Goal: Task Accomplishment & Management: Manage account settings

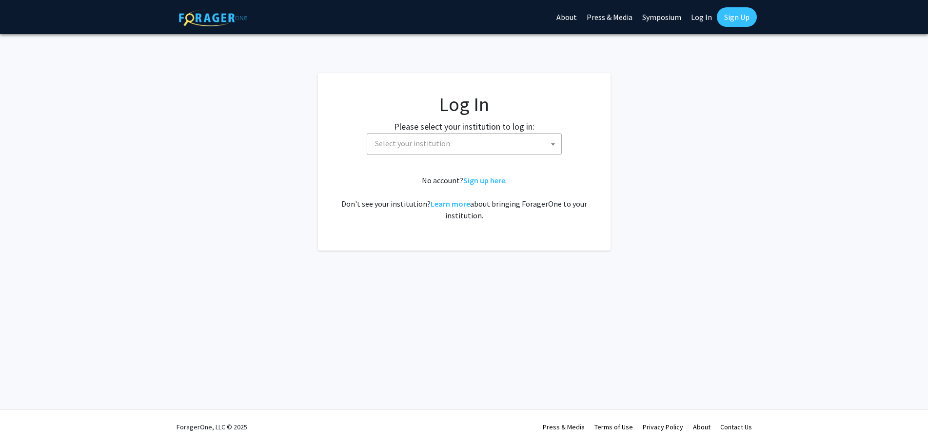
select select
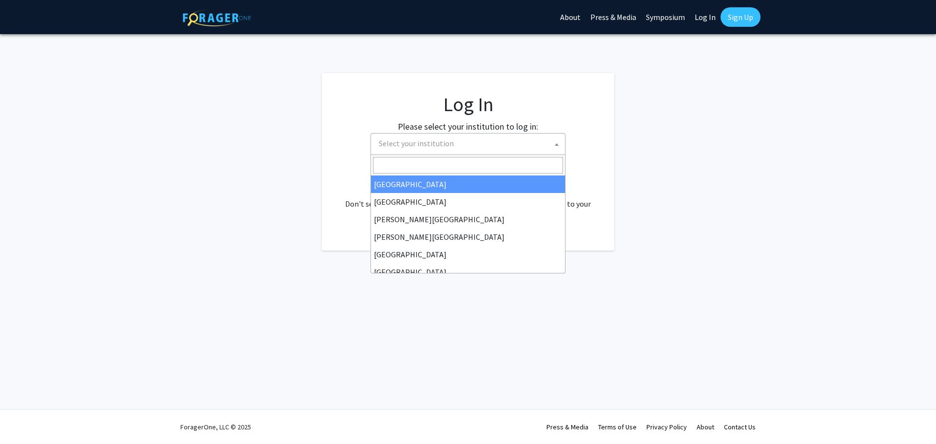
click at [463, 141] on span "Select your institution" at bounding box center [470, 144] width 190 height 20
select select "34"
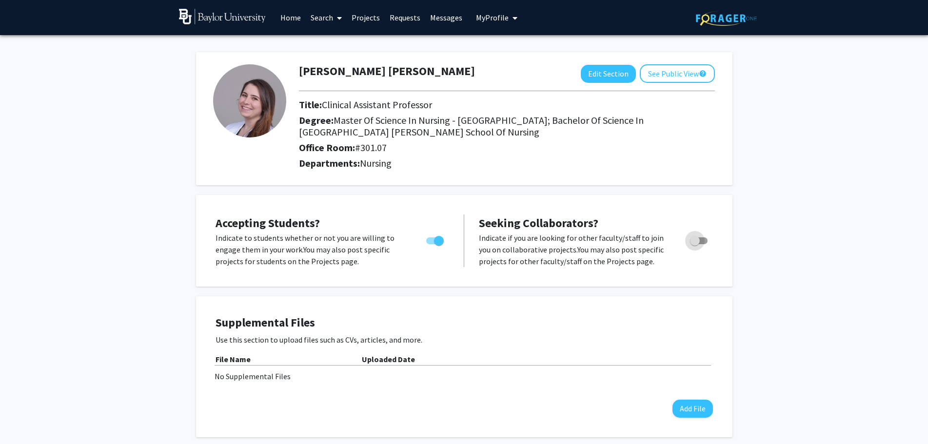
click at [698, 240] on span "Toggle" at bounding box center [695, 241] width 10 height 10
click at [695, 244] on input "Toggle" at bounding box center [694, 244] width 0 height 0
checkbox input "true"
click at [595, 361] on div "Uploaded Date" at bounding box center [537, 359] width 351 height 12
click at [619, 72] on button "Edit Section" at bounding box center [608, 74] width 55 height 18
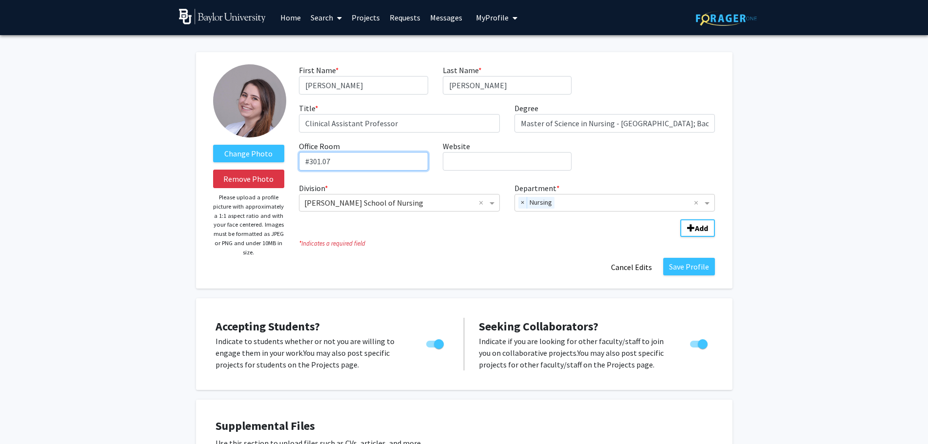
click at [381, 159] on input "#301.07" at bounding box center [363, 161] width 129 height 19
type input "#301.01"
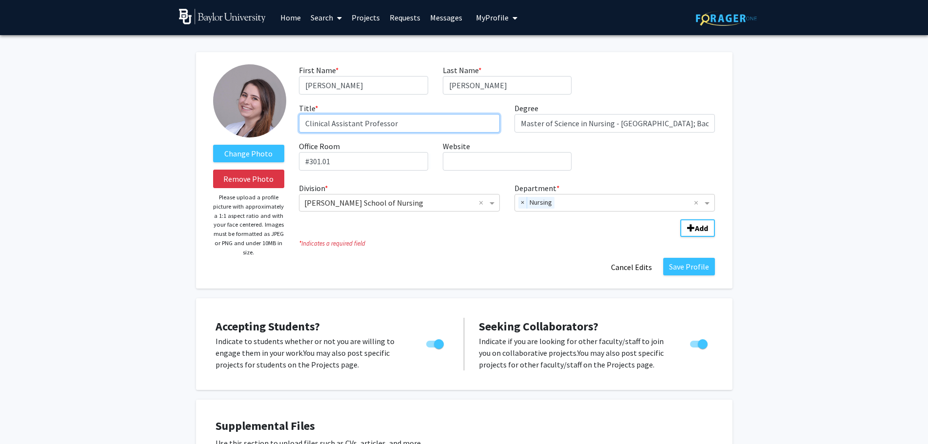
drag, startPoint x: 332, startPoint y: 126, endPoint x: 290, endPoint y: 126, distance: 41.9
click at [290, 126] on form "Change Photo Remove Photo Please upload a profile picture with approximately a …" at bounding box center [464, 170] width 517 height 212
type input "Assistant Professor"
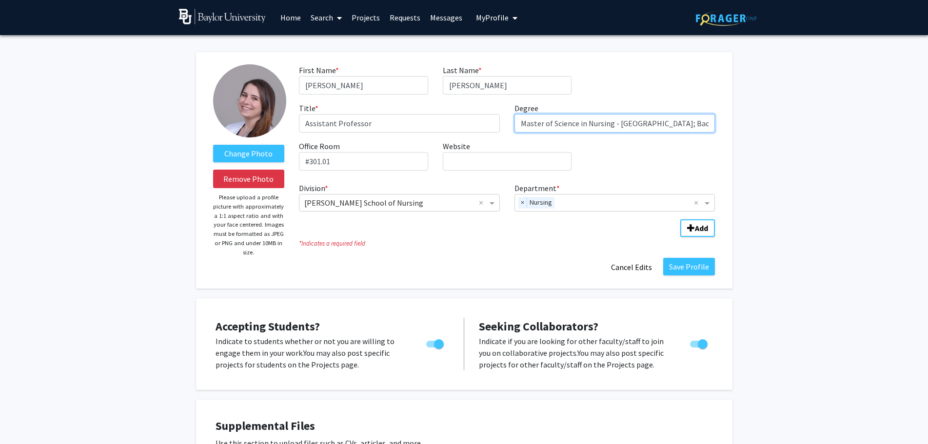
click at [545, 126] on input "Master of Science in Nursing - Belmont University; Bachelor of Science in Nursi…" at bounding box center [614, 123] width 201 height 19
type input "Masterof Science in Nursing - Belmont University; Bachelor of Science in Nursin…"
drag, startPoint x: 520, startPoint y: 125, endPoint x: 757, endPoint y: 122, distance: 237.4
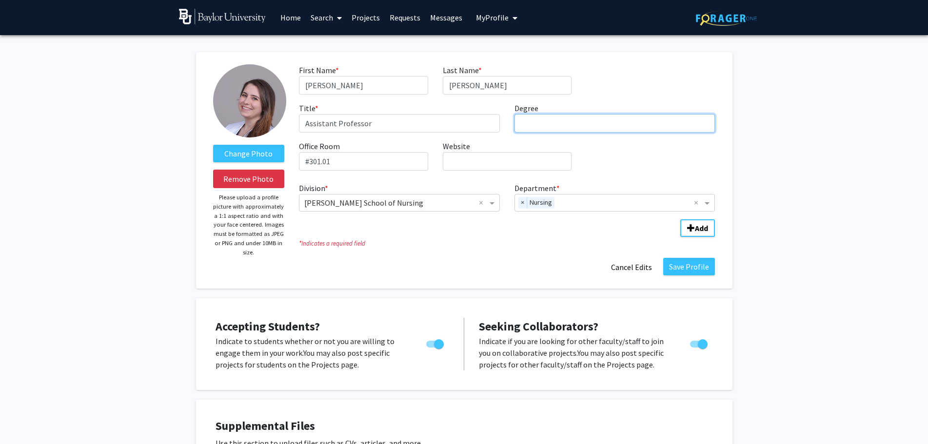
scroll to position [0, 0]
type input "PhD"
drag, startPoint x: 483, startPoint y: 89, endPoint x: 435, endPoint y: 87, distance: 47.3
click at [435, 87] on div "Last Name * required Lewis" at bounding box center [506, 79] width 143 height 30
type input "Franklin"
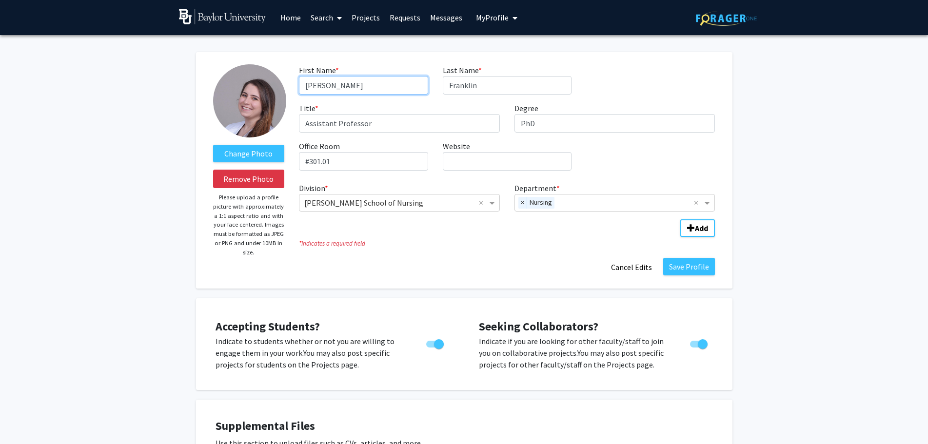
click at [391, 88] on input "Brady Franklin" at bounding box center [363, 85] width 129 height 19
type input "Brady"
click at [510, 167] on input "Website required" at bounding box center [507, 161] width 129 height 19
paste input "https://nursing.baylor.edu/person/brady-franklin-lewis-msn-aprn-bc"
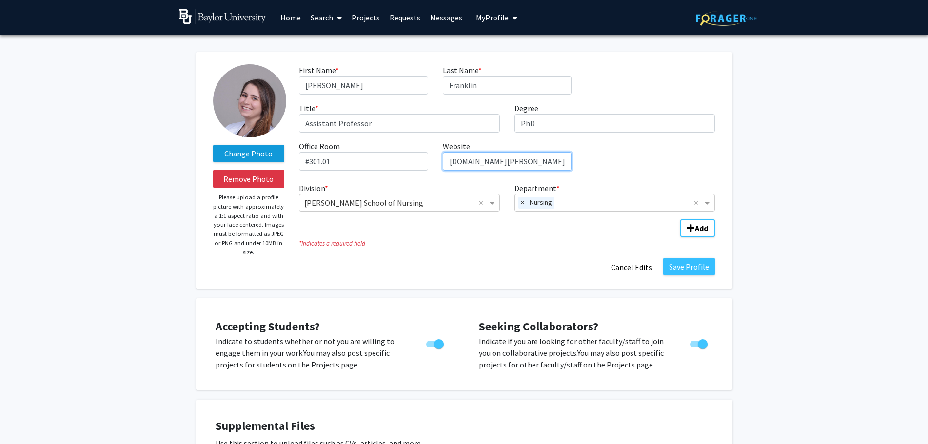
type input "https://nursing.baylor.edu/person/brady-franklin-lewis-msn-aprn-bc"
click at [258, 160] on label "Change Photo" at bounding box center [249, 154] width 72 height 18
click at [0, 0] on input "Change Photo" at bounding box center [0, 0] width 0 height 0
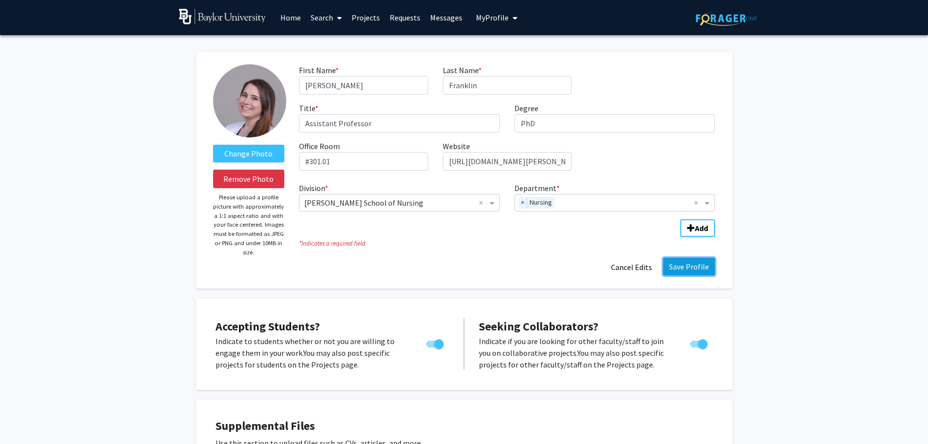
click at [698, 269] on button "Save Profile" at bounding box center [689, 267] width 52 height 18
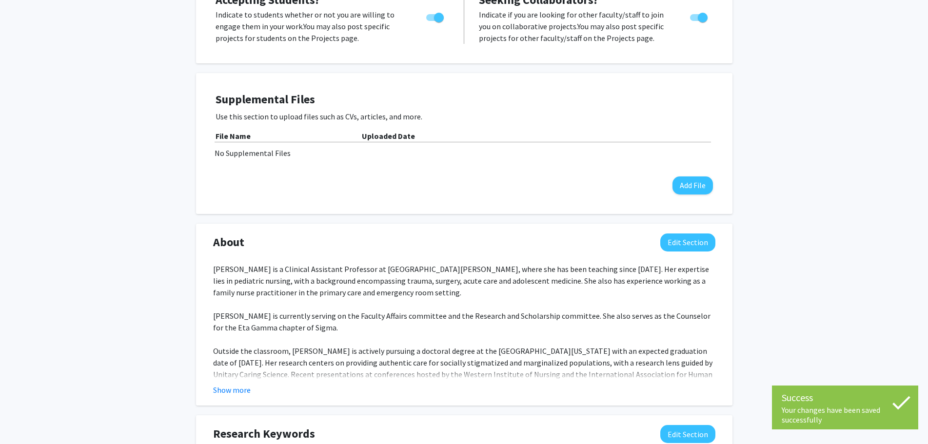
scroll to position [244, 0]
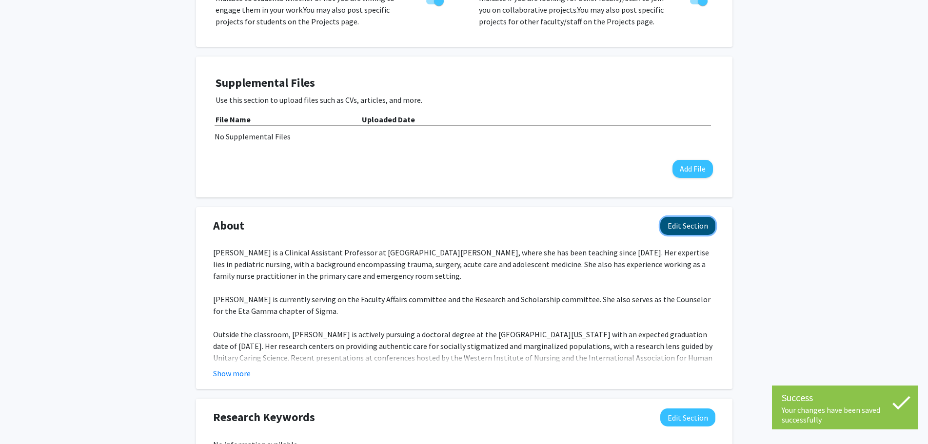
click at [677, 224] on button "Edit Section" at bounding box center [687, 226] width 55 height 18
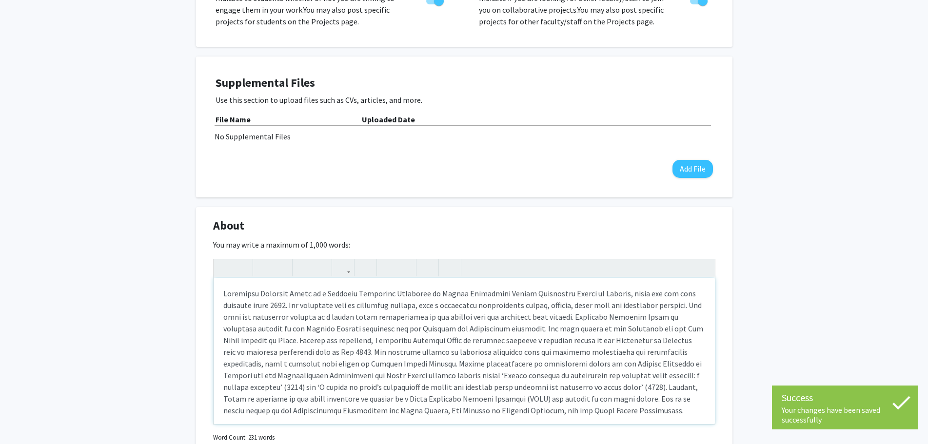
click at [513, 330] on div "Note to users with screen readers: Please deactivate our accessibility plugin f…" at bounding box center [464, 351] width 501 height 146
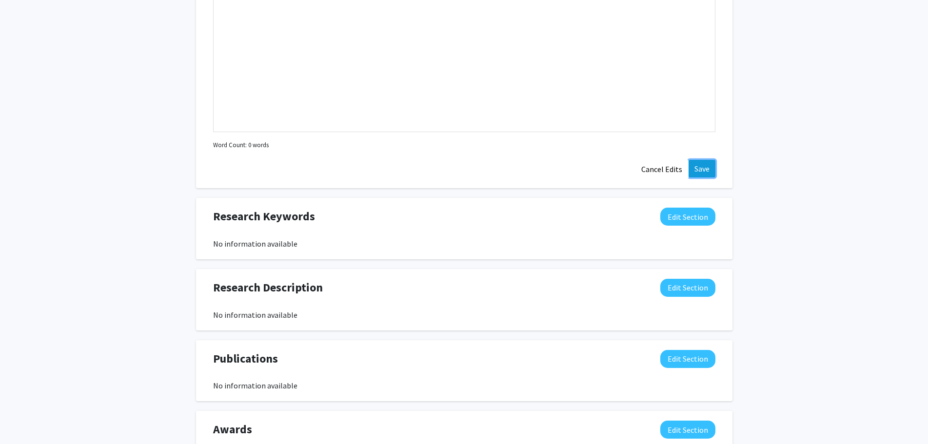
click at [693, 172] on button "Save" at bounding box center [701, 169] width 27 height 18
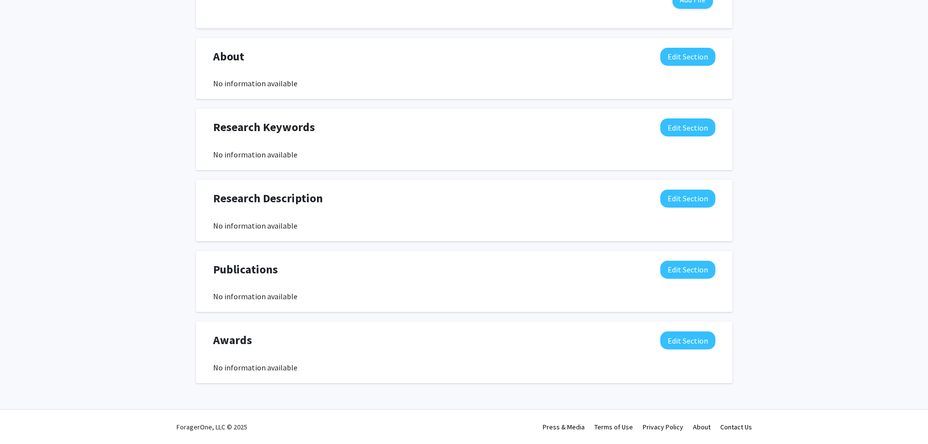
scroll to position [413, 0]
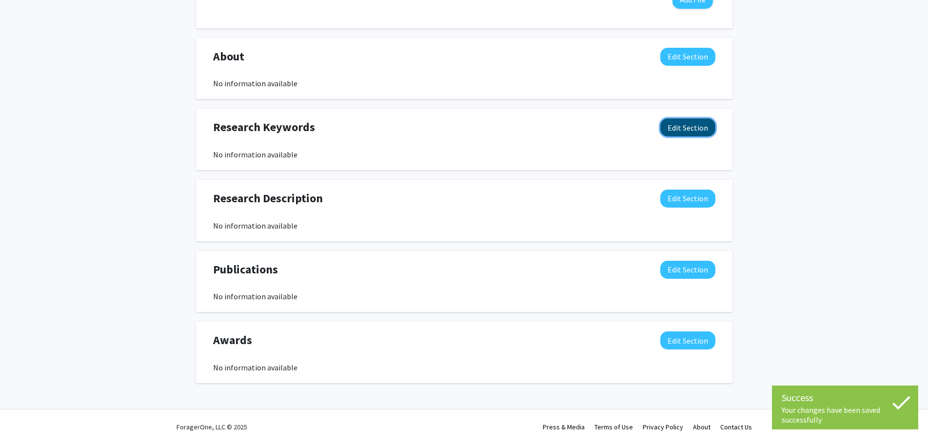
click at [681, 133] on button "Edit Section" at bounding box center [687, 127] width 55 height 18
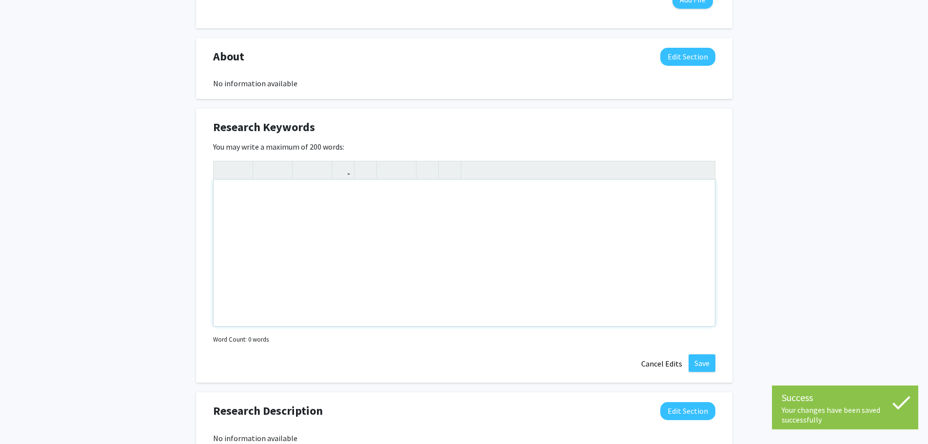
click at [534, 222] on div "Note to users with screen readers: Please deactivate our accessibility plugin f…" at bounding box center [464, 253] width 501 height 146
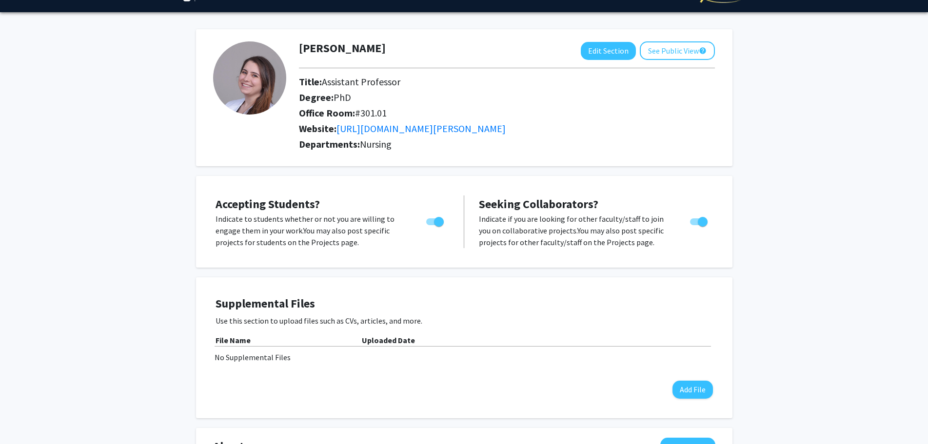
scroll to position [0, 0]
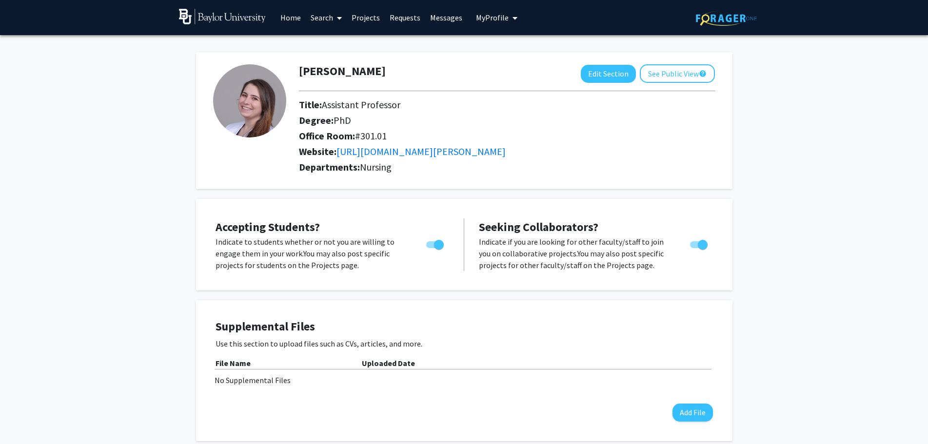
click at [325, 18] on link "Search" at bounding box center [326, 17] width 41 height 34
click at [327, 43] on span "Faculty/Staff" at bounding box center [342, 45] width 72 height 20
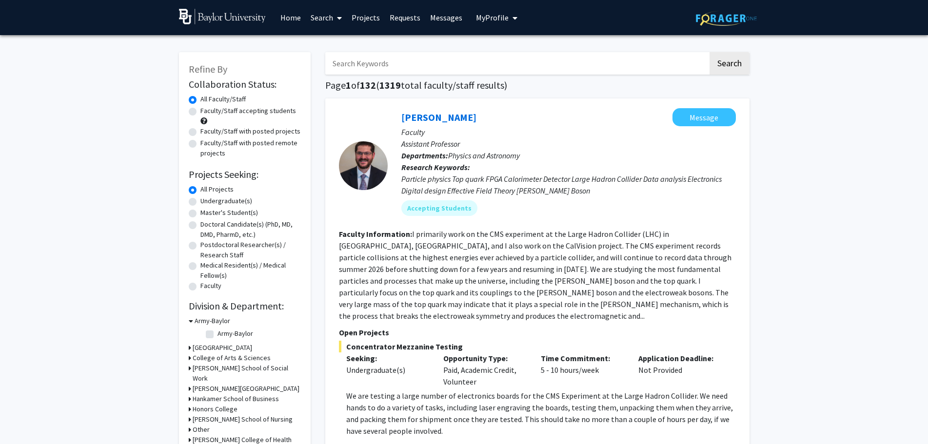
click at [382, 64] on input "Search Keywords" at bounding box center [516, 63] width 383 height 22
type input "child"
click at [709, 52] on button "Search" at bounding box center [729, 63] width 40 height 22
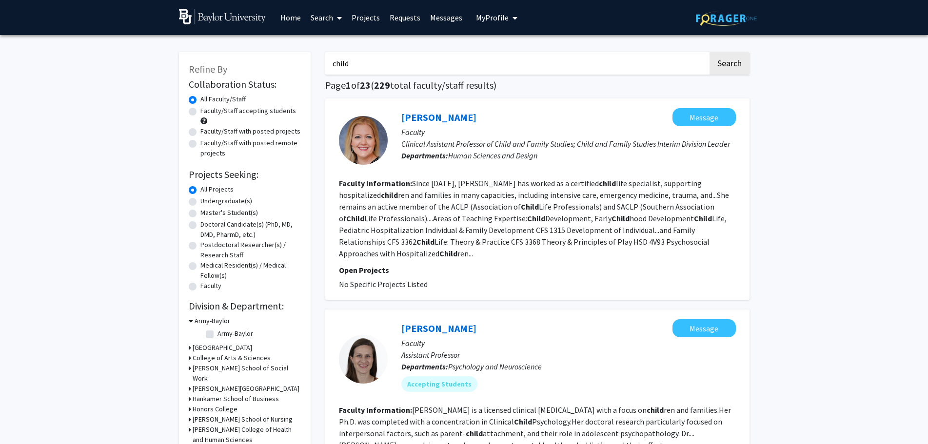
drag, startPoint x: 298, startPoint y: 332, endPoint x: 272, endPoint y: 209, distance: 126.2
click at [200, 130] on label "Faculty/Staff with posted projects" at bounding box center [250, 131] width 100 height 10
click at [200, 130] on input "Faculty/Staff with posted projects" at bounding box center [203, 129] width 6 height 6
radio input "true"
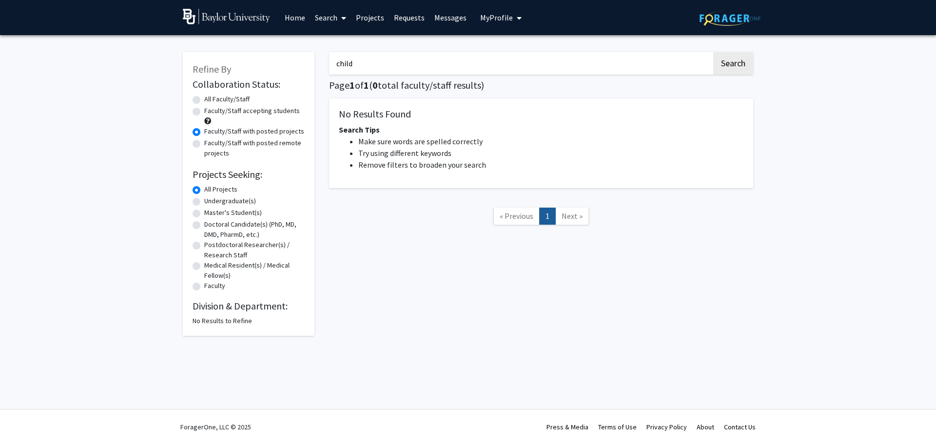
drag, startPoint x: 360, startPoint y: 63, endPoint x: 322, endPoint y: 58, distance: 38.0
click at [322, 58] on div "child Search Page 1 of 1 ( 0 total faculty/staff results) No Results Found Sear…" at bounding box center [541, 188] width 439 height 293
click at [713, 52] on button "Search" at bounding box center [733, 63] width 40 height 22
radio input "true"
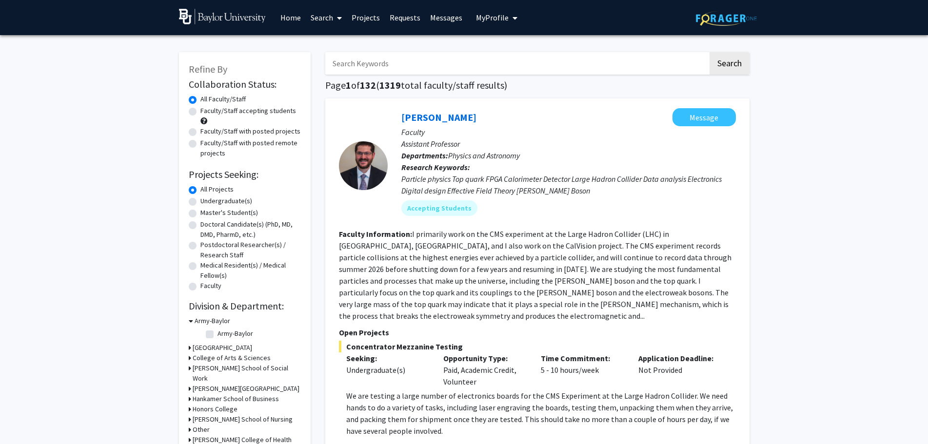
drag, startPoint x: 258, startPoint y: 317, endPoint x: 196, endPoint y: 99, distance: 226.7
click at [200, 287] on label "Faculty" at bounding box center [210, 286] width 21 height 10
click at [200, 287] on input "Faculty" at bounding box center [203, 284] width 6 height 6
radio input "true"
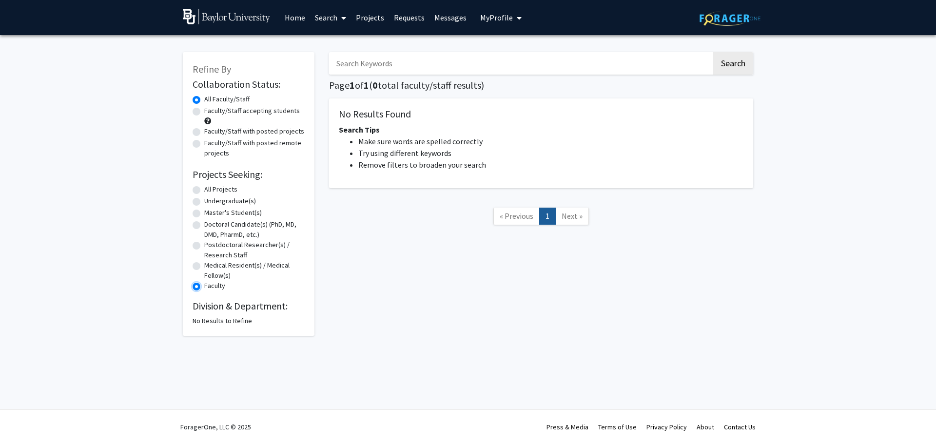
radio input "true"
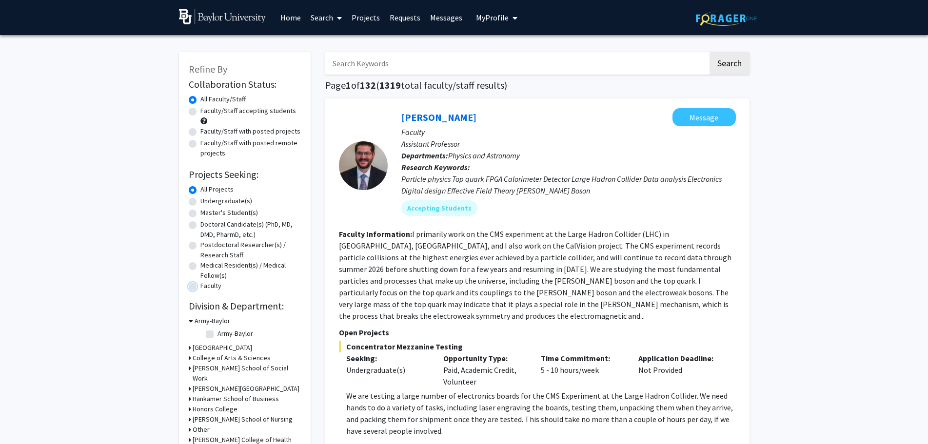
radio input "false"
radio input "true"
type input "child"
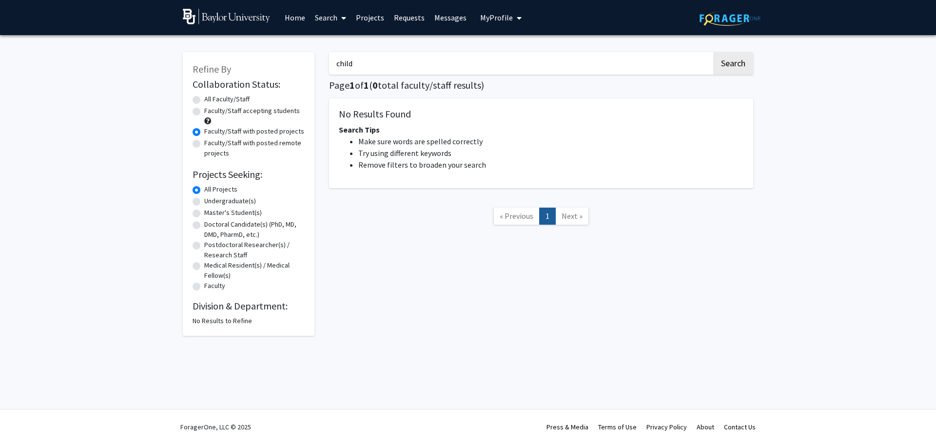
click at [384, 18] on link "Projects" at bounding box center [370, 17] width 38 height 34
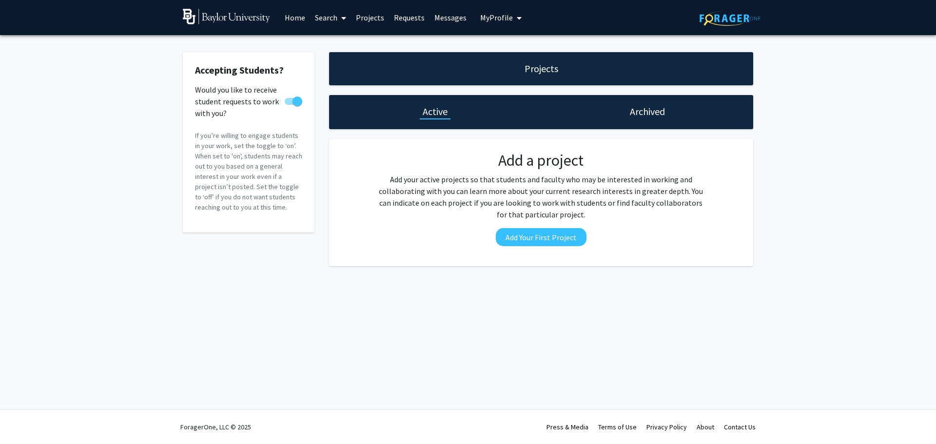
click at [399, 19] on link "Requests" at bounding box center [409, 17] width 40 height 34
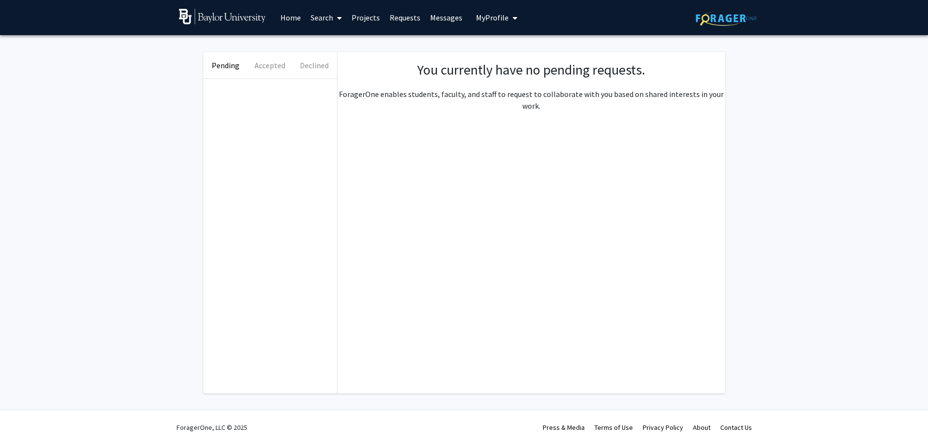
click at [442, 19] on link "Messages" at bounding box center [446, 17] width 42 height 34
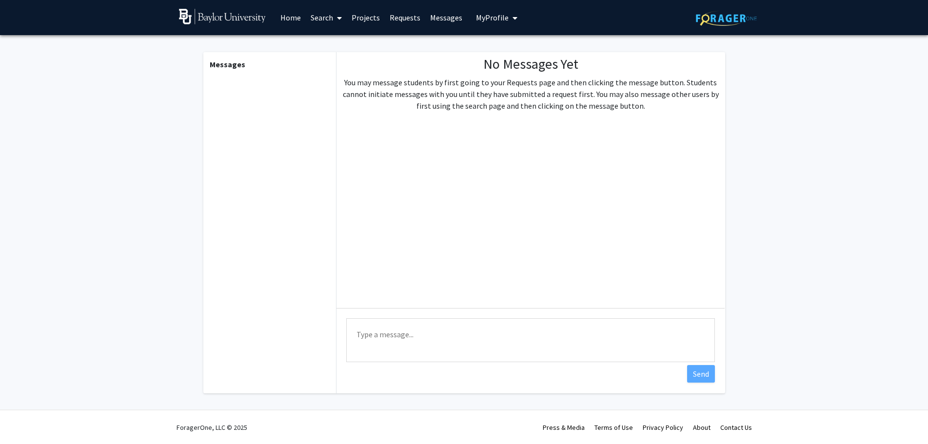
click at [497, 22] on span "My Profile" at bounding box center [492, 18] width 33 height 10
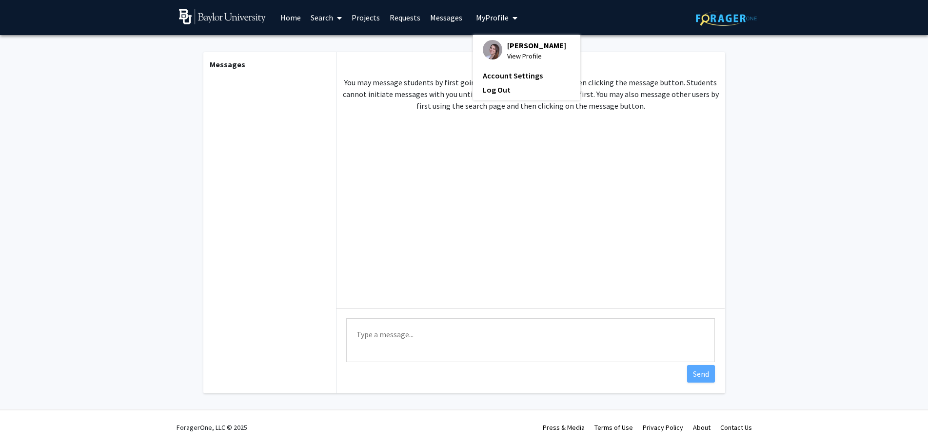
click at [328, 16] on link "Search" at bounding box center [326, 17] width 41 height 34
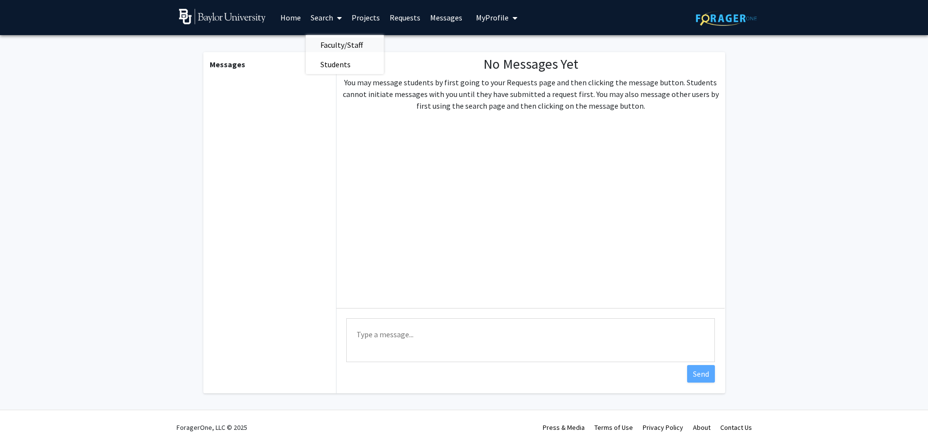
click at [332, 41] on span "Faculty/Staff" at bounding box center [342, 45] width 72 height 20
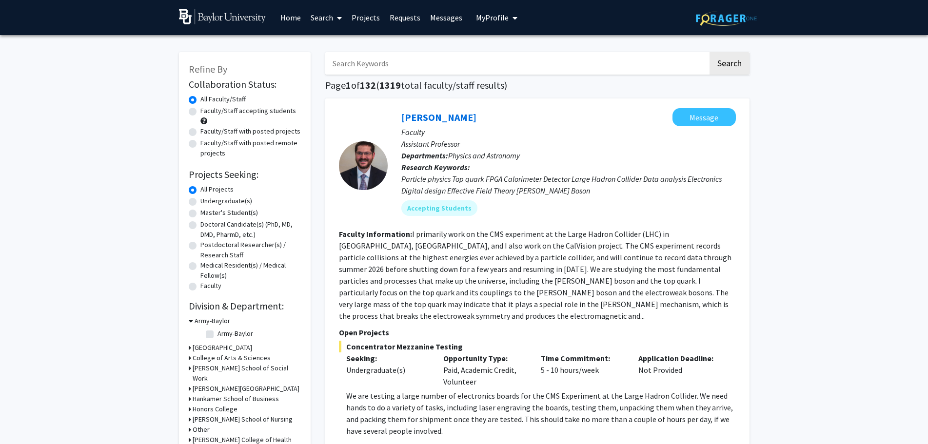
click at [375, 63] on input "Search Keywords" at bounding box center [516, 63] width 383 height 22
type input "nurse"
click at [709, 52] on button "Search" at bounding box center [729, 63] width 40 height 22
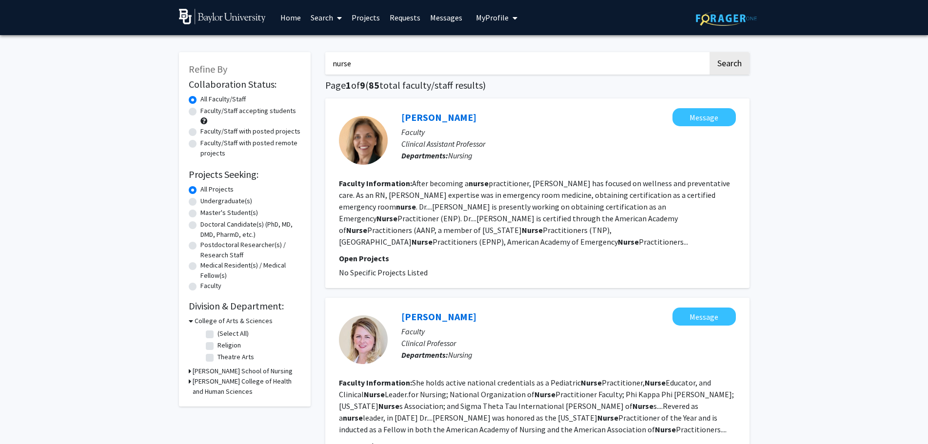
drag, startPoint x: 320, startPoint y: 235, endPoint x: 265, endPoint y: 12, distance: 229.5
click at [200, 131] on label "Faculty/Staff with posted projects" at bounding box center [250, 131] width 100 height 10
click at [200, 131] on input "Faculty/Staff with posted projects" at bounding box center [203, 129] width 6 height 6
radio input "true"
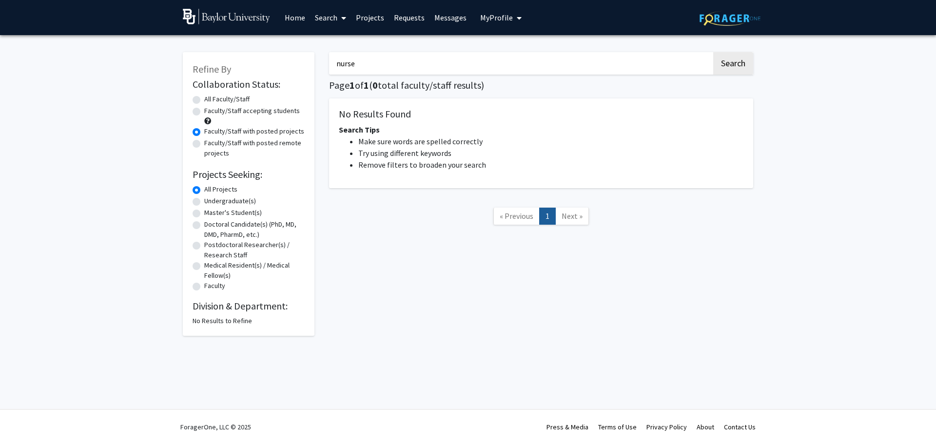
click at [290, 17] on link "Home" at bounding box center [295, 17] width 30 height 34
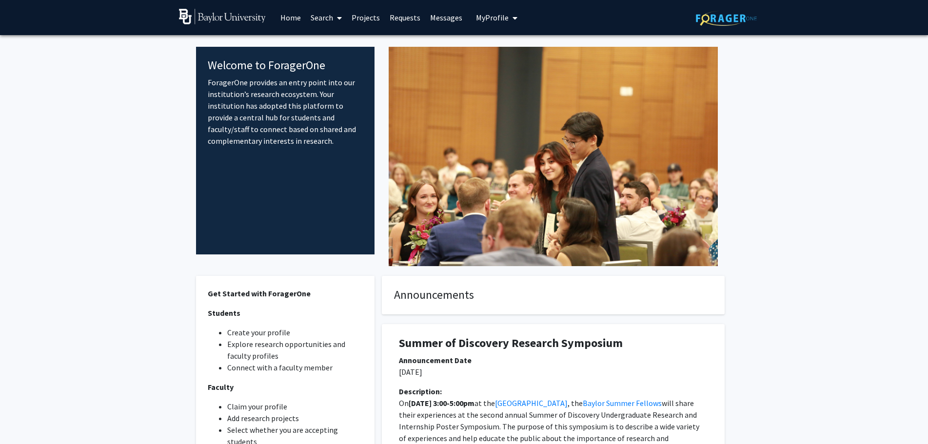
drag, startPoint x: 358, startPoint y: 341, endPoint x: 343, endPoint y: 192, distance: 150.4
click at [489, 15] on span "My Profile" at bounding box center [492, 18] width 33 height 10
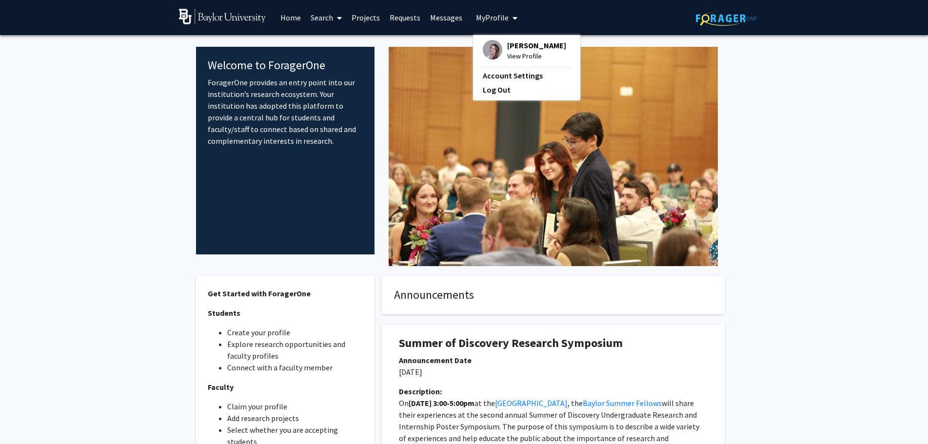
click at [515, 58] on span "View Profile" at bounding box center [536, 56] width 59 height 11
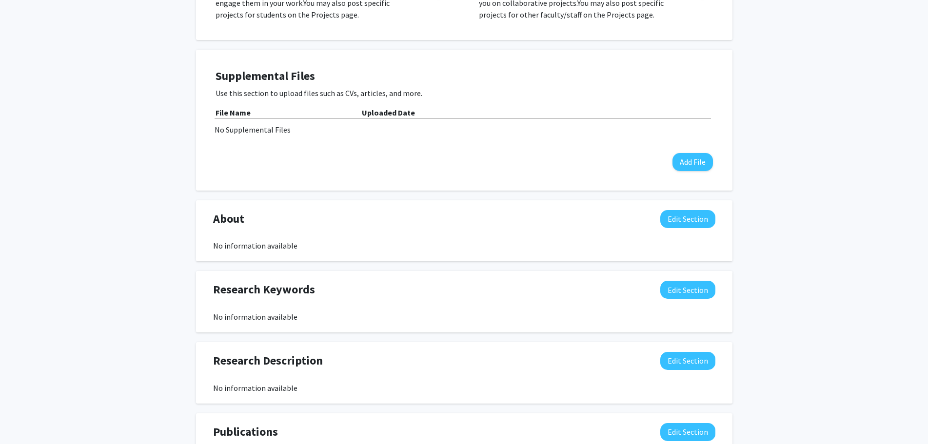
scroll to position [293, 0]
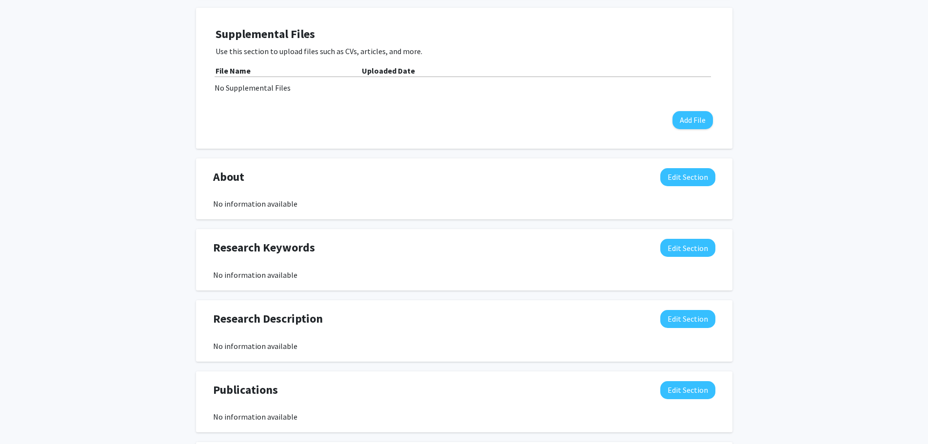
click at [0, 204] on div "Brady Franklin Edit Section See Public View help Title: Assistant Professor Deg…" at bounding box center [464, 139] width 928 height 793
click at [0, 248] on div "Brady Franklin Edit Section See Public View help Title: Assistant Professor Deg…" at bounding box center [464, 139] width 928 height 793
drag, startPoint x: 0, startPoint y: 204, endPoint x: 7, endPoint y: 204, distance: 6.8
click at [0, 204] on div "Brady Franklin Edit Section See Public View help Title: Assistant Professor Deg…" at bounding box center [464, 139] width 928 height 793
drag, startPoint x: 0, startPoint y: 98, endPoint x: 155, endPoint y: 62, distance: 159.2
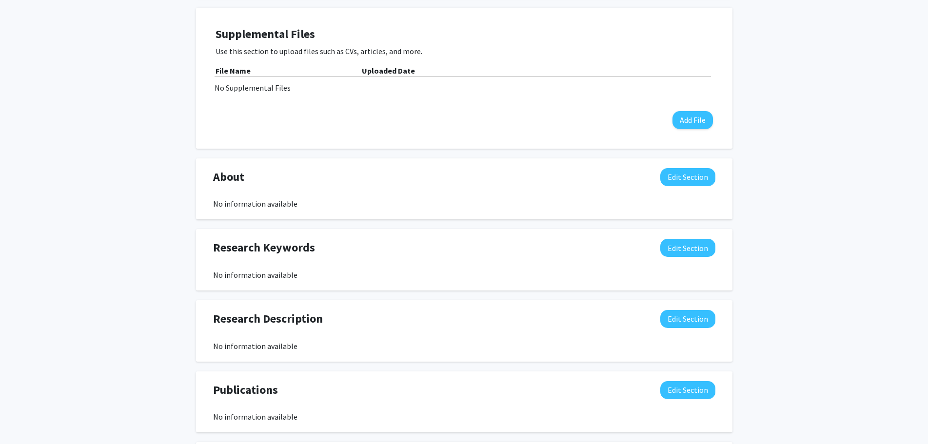
click at [0, 98] on div "Brady Franklin Edit Section See Public View help Title: Assistant Professor Deg…" at bounding box center [464, 139] width 928 height 793
drag, startPoint x: 0, startPoint y: 121, endPoint x: 222, endPoint y: 29, distance: 240.2
click at [0, 121] on div "Brady Franklin Edit Section See Public View help Title: Assistant Professor Deg…" at bounding box center [464, 139] width 928 height 793
